Goal: Check status: Check status

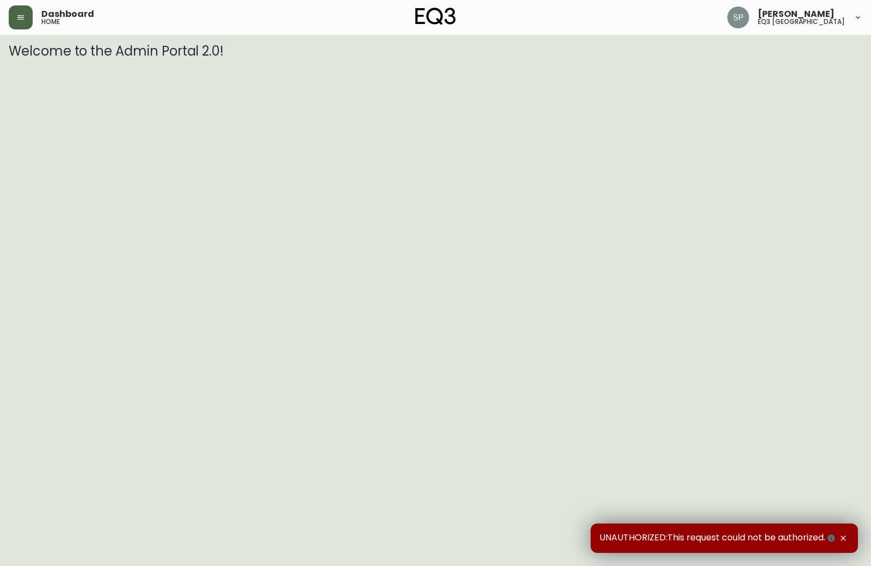
click at [17, 14] on icon "button" at bounding box center [20, 17] width 9 height 9
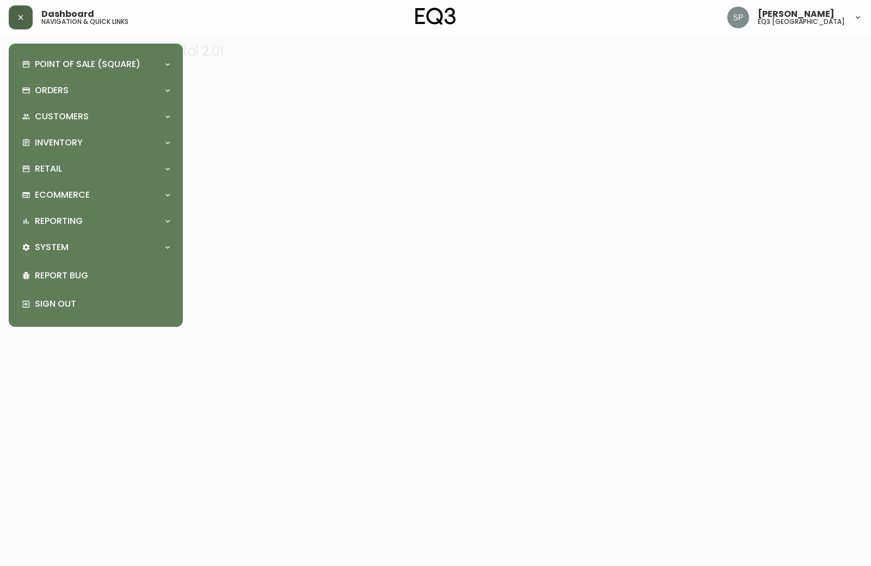
click at [175, 149] on div "Point of Sale (Square) Payments Virtual Terminal Transactions Search Terminals …" at bounding box center [96, 185] width 174 height 283
click at [169, 142] on icon at bounding box center [167, 142] width 9 height 9
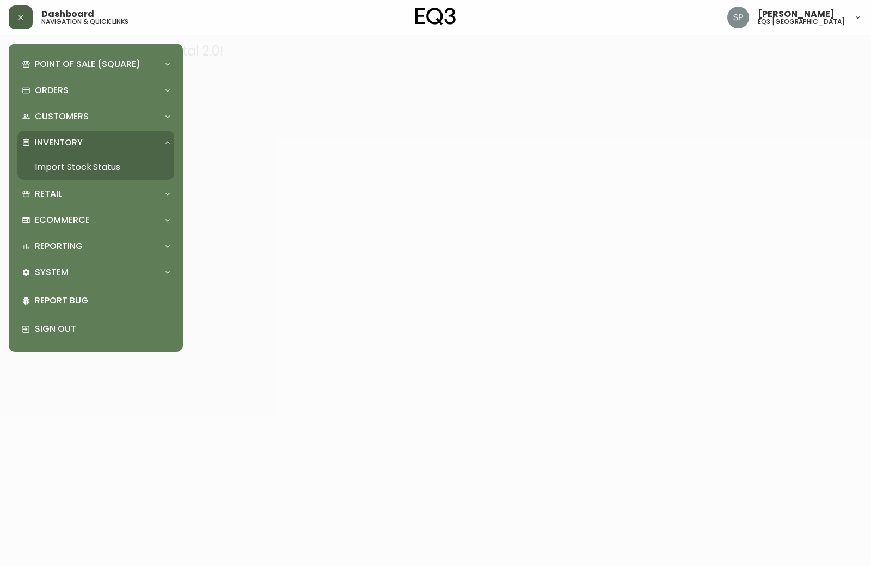
click at [127, 164] on link "Import Stock Status" at bounding box center [95, 167] width 157 height 25
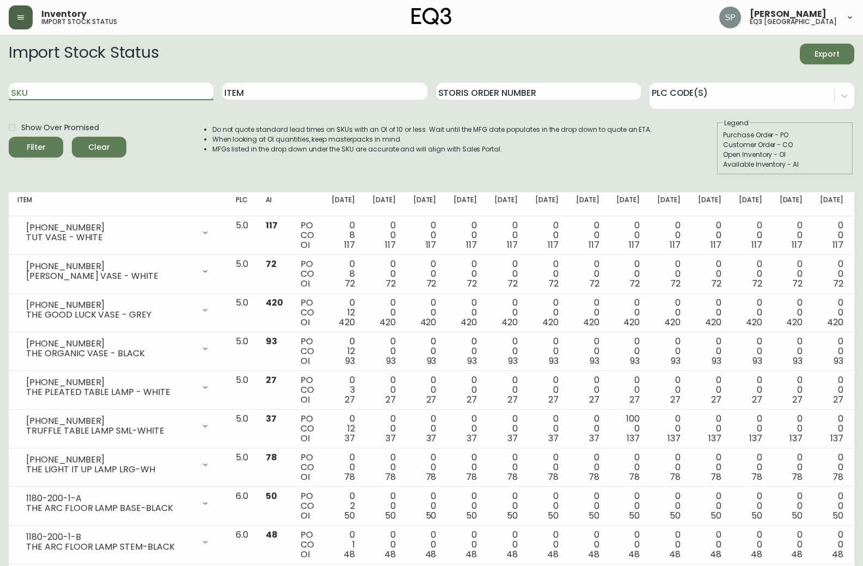
click at [107, 89] on input "SKU" at bounding box center [111, 91] width 205 height 17
click at [29, 149] on icon "submit" at bounding box center [31, 145] width 11 height 11
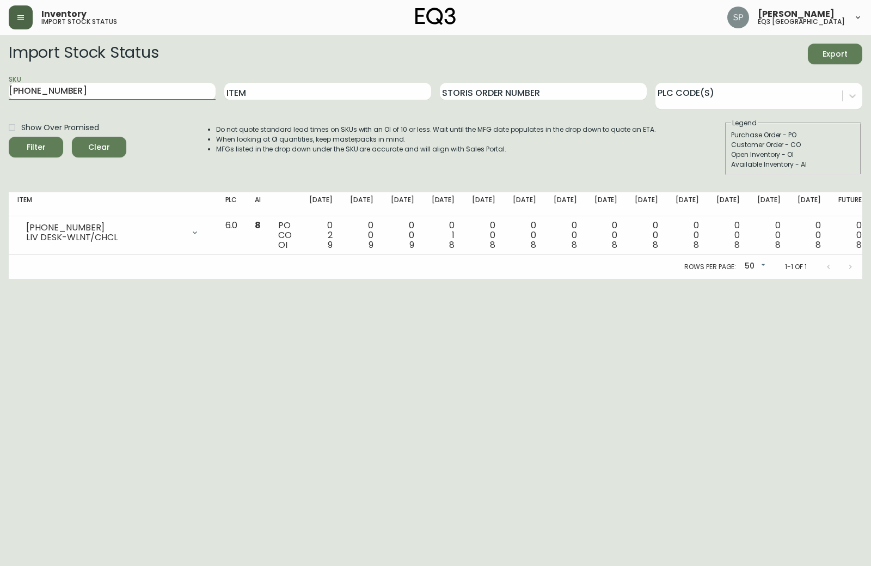
drag, startPoint x: 85, startPoint y: 93, endPoint x: -68, endPoint y: 93, distance: 152.4
click at [0, 93] on html "Inventory import stock status [PERSON_NAME] eq3 [GEOGRAPHIC_DATA] Import Stock …" at bounding box center [435, 139] width 871 height 279
click at [37, 151] on div "Filter" at bounding box center [36, 147] width 19 height 14
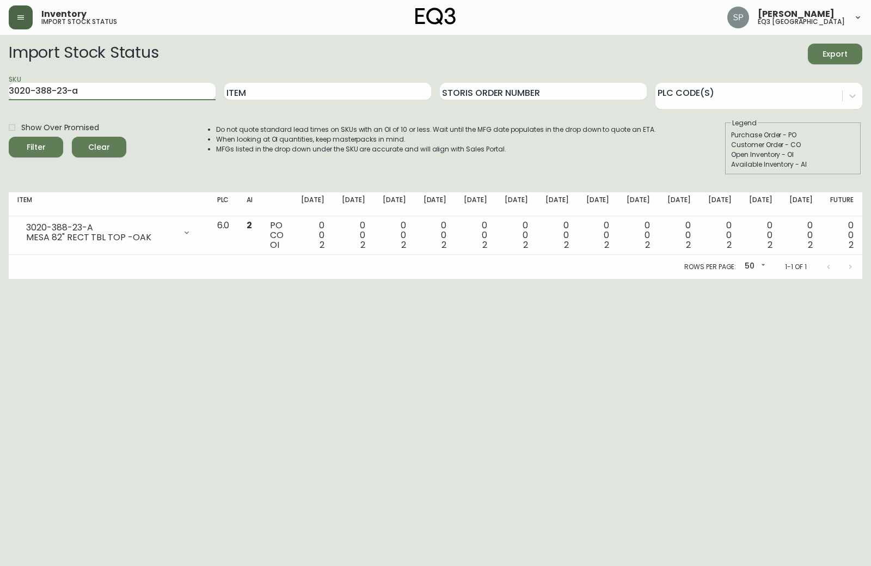
drag, startPoint x: 104, startPoint y: 87, endPoint x: -18, endPoint y: 87, distance: 121.9
click at [0, 87] on html "Inventory import stock status [PERSON_NAME] eq3 [GEOGRAPHIC_DATA] Import Stock …" at bounding box center [435, 139] width 871 height 279
click at [18, 139] on button "Filter" at bounding box center [36, 147] width 54 height 21
drag, startPoint x: 85, startPoint y: 84, endPoint x: -19, endPoint y: 106, distance: 106.8
click at [0, 106] on html "Inventory import stock status [PERSON_NAME] eq3 [GEOGRAPHIC_DATA] Import Stock …" at bounding box center [435, 139] width 871 height 279
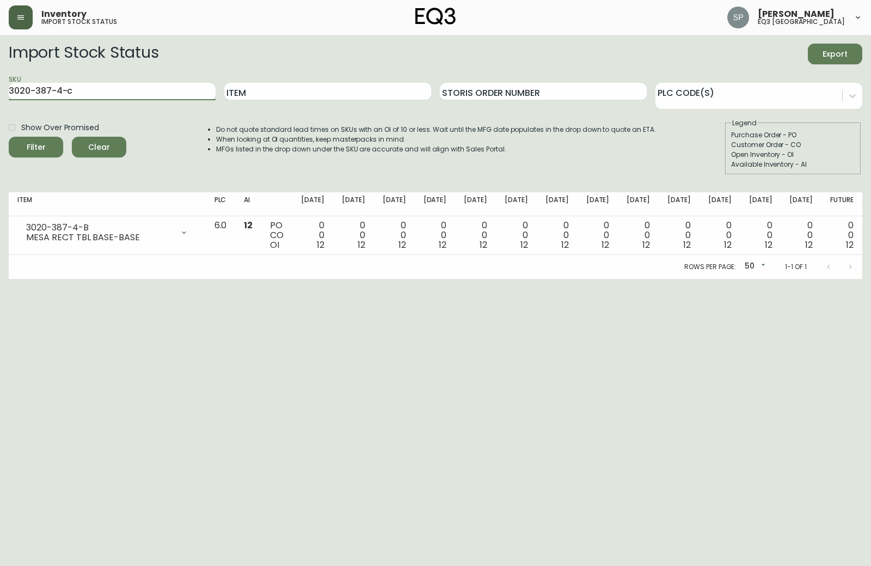
type input "3020-387-4-c"
click at [47, 145] on span "Filter" at bounding box center [35, 147] width 37 height 14
